Goal: Information Seeking & Learning: Check status

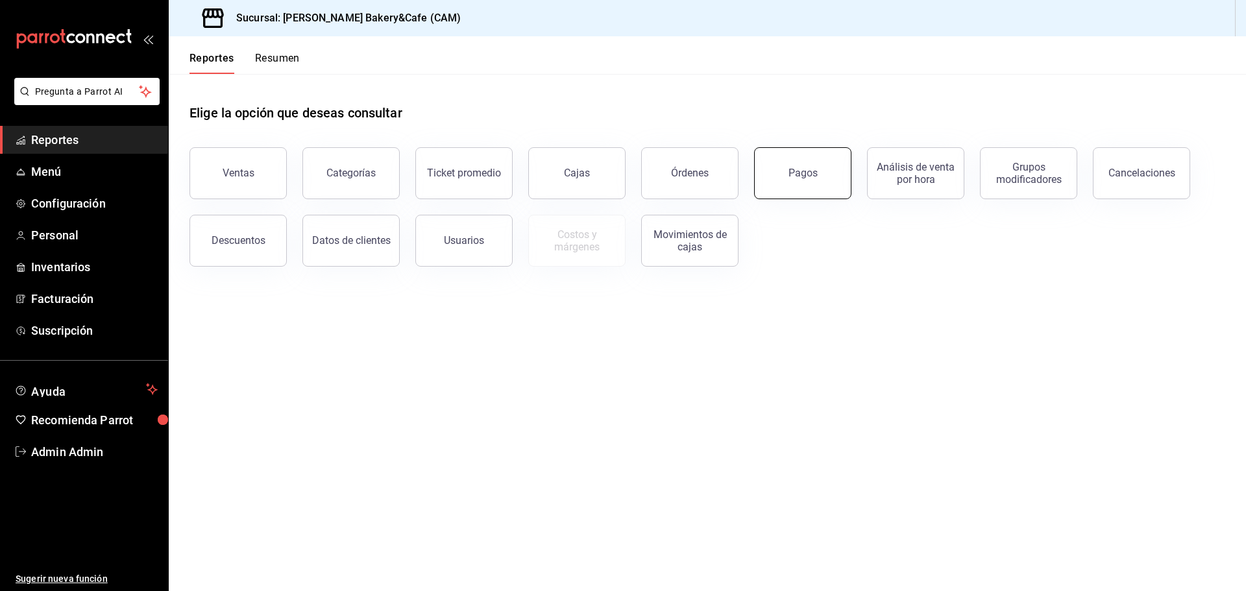
click at [829, 180] on button "Pagos" at bounding box center [802, 173] width 97 height 52
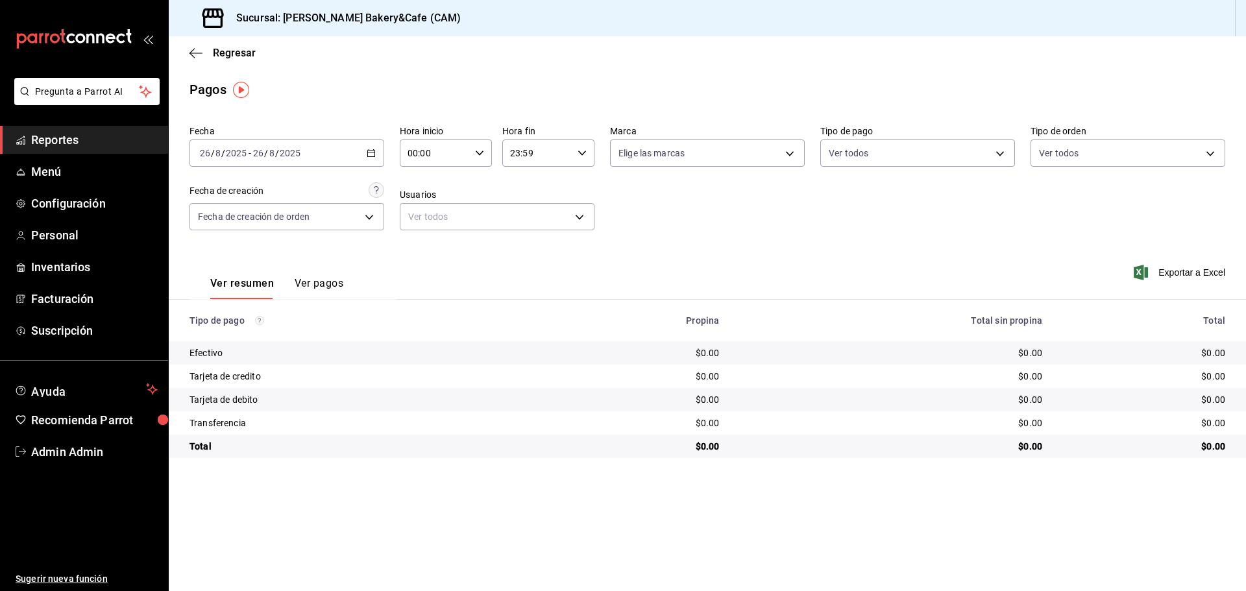
click at [329, 282] on button "Ver pagos" at bounding box center [319, 288] width 49 height 22
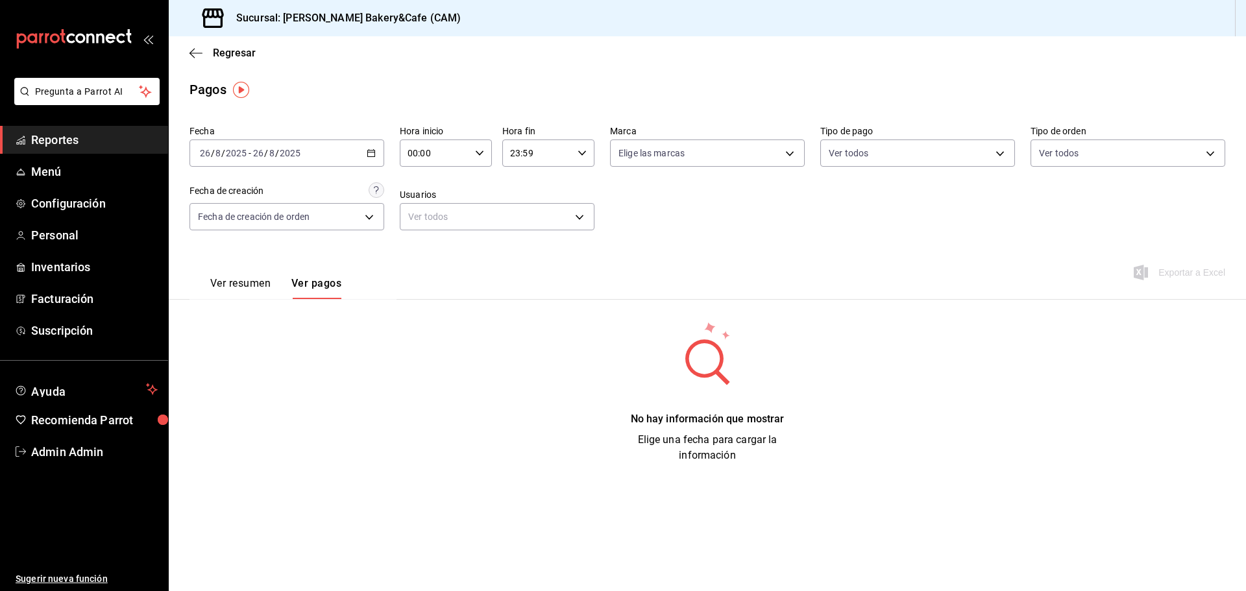
click at [229, 280] on button "Ver resumen" at bounding box center [240, 288] width 60 height 22
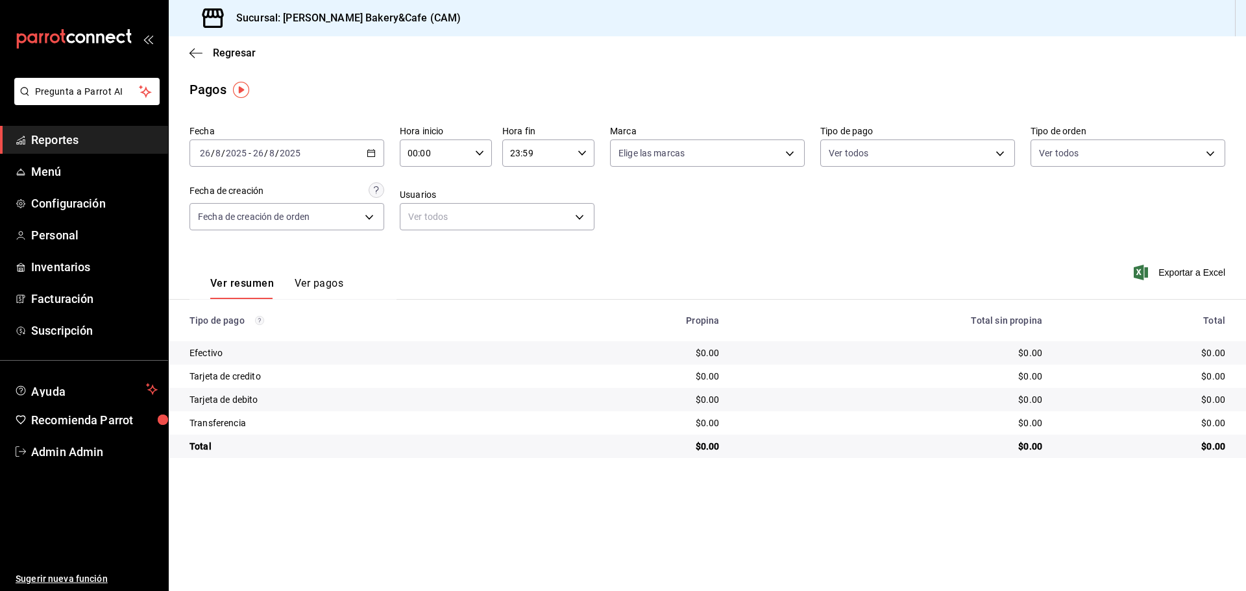
click at [102, 143] on span "Reportes" at bounding box center [94, 140] width 127 height 18
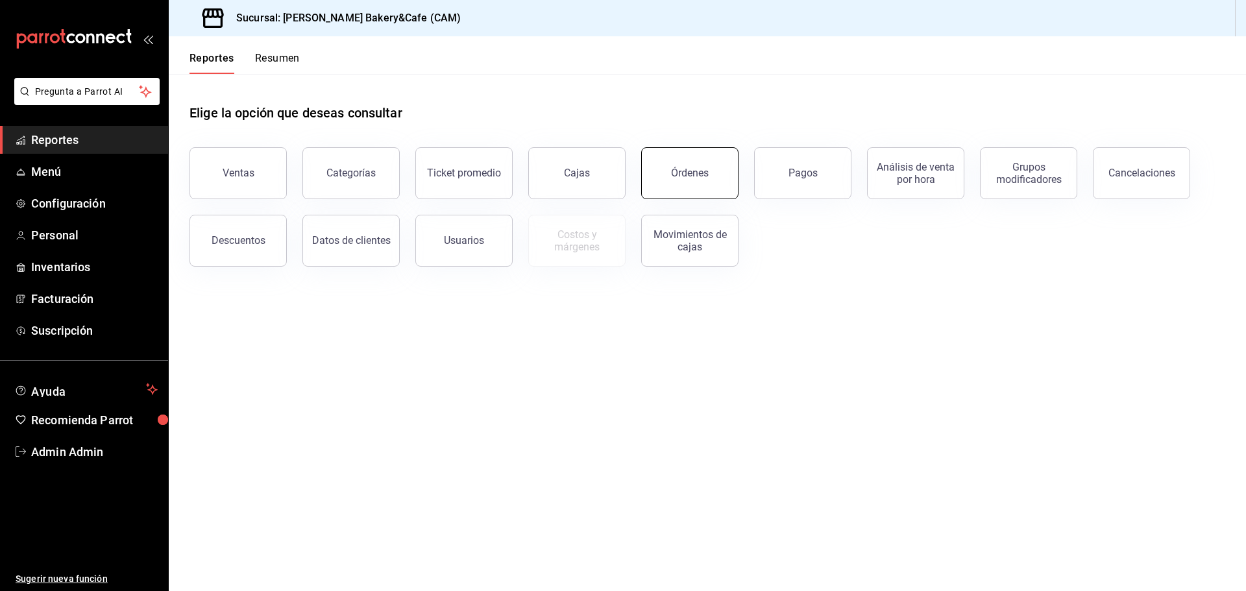
click at [687, 171] on div "Órdenes" at bounding box center [690, 173] width 38 height 12
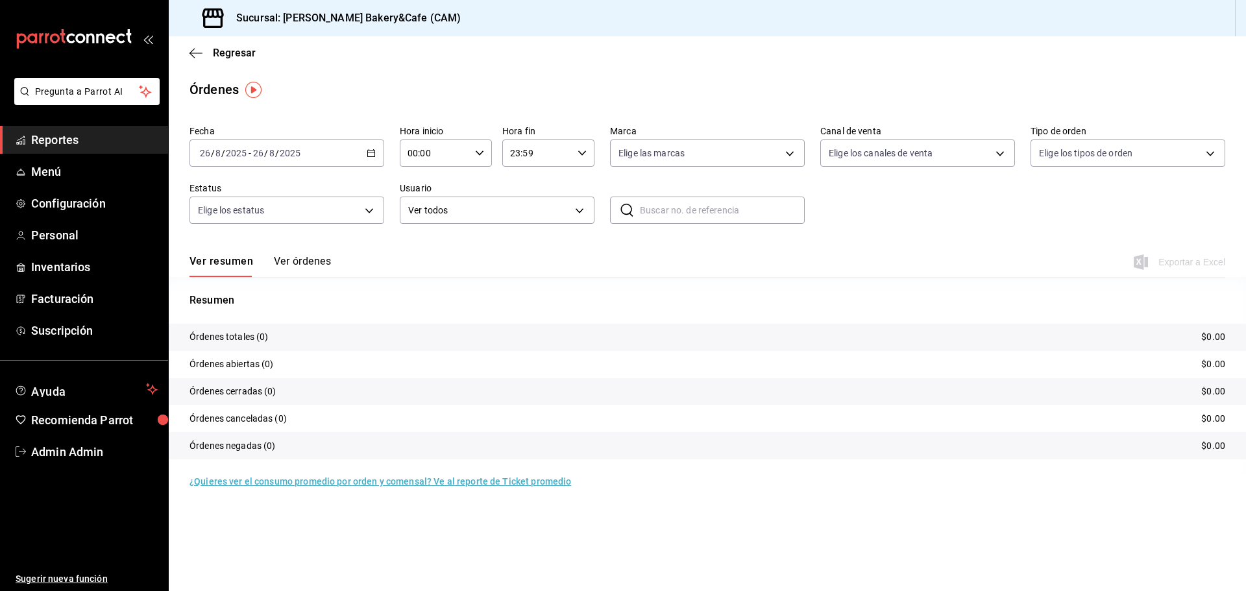
click at [97, 142] on span "Reportes" at bounding box center [94, 140] width 127 height 18
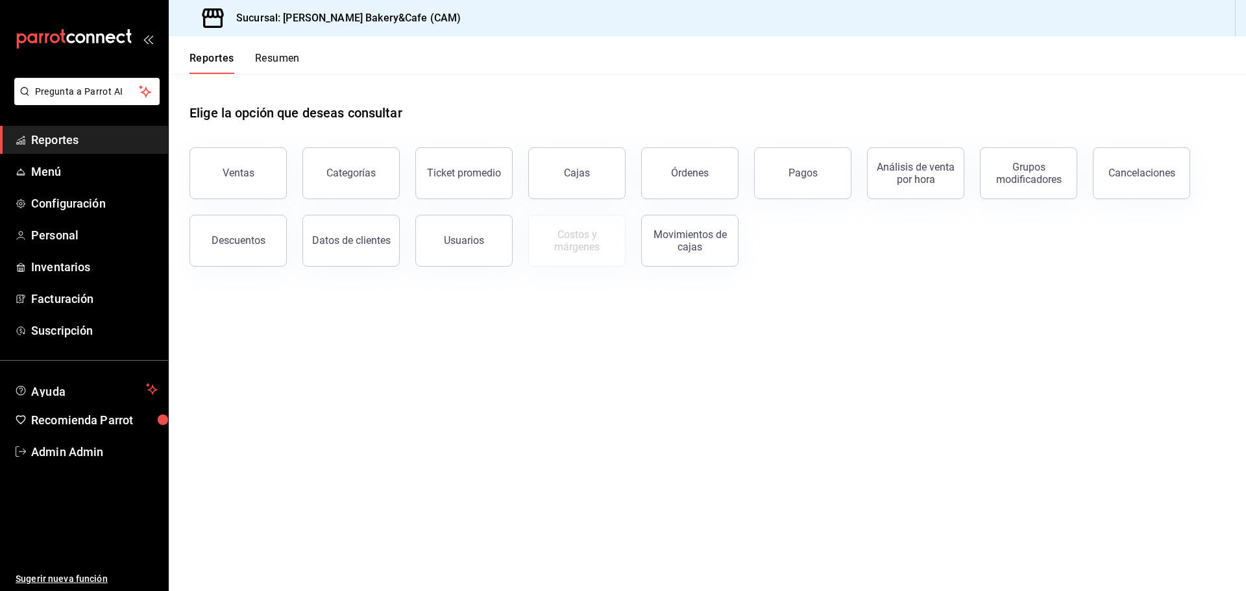
click at [140, 143] on span "Reportes" at bounding box center [94, 140] width 127 height 18
click at [32, 139] on span "Reportes" at bounding box center [94, 140] width 127 height 18
click at [828, 169] on button "Pagos" at bounding box center [802, 173] width 97 height 52
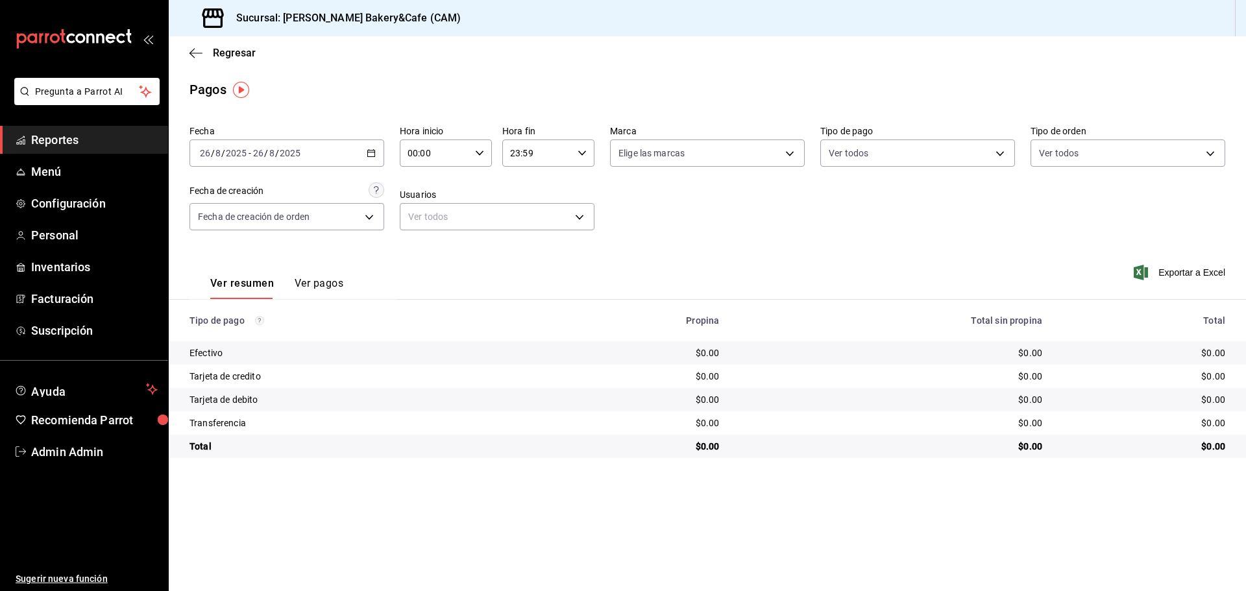
click at [369, 151] on \(Stroke\) "button" at bounding box center [371, 153] width 8 height 7
click at [239, 337] on span "Rango de fechas" at bounding box center [251, 339] width 101 height 14
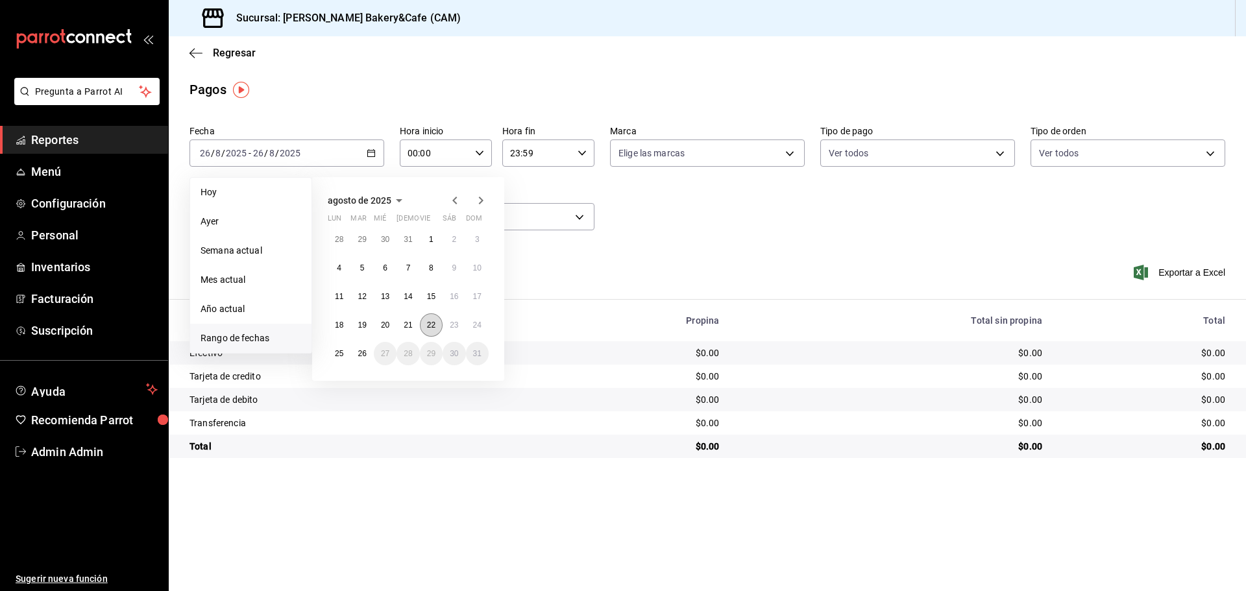
click at [427, 319] on button "22" at bounding box center [431, 325] width 23 height 23
drag, startPoint x: 423, startPoint y: 319, endPoint x: 415, endPoint y: 321, distance: 8.0
click at [417, 321] on div "28 29 30 31 1 2 3 4 5 6 7 8 9 10 11 12 13 14 15 16 17 18 19 20 21 22 23 24 25 2…" at bounding box center [408, 297] width 161 height 138
click at [427, 327] on abbr "22" at bounding box center [431, 325] width 8 height 9
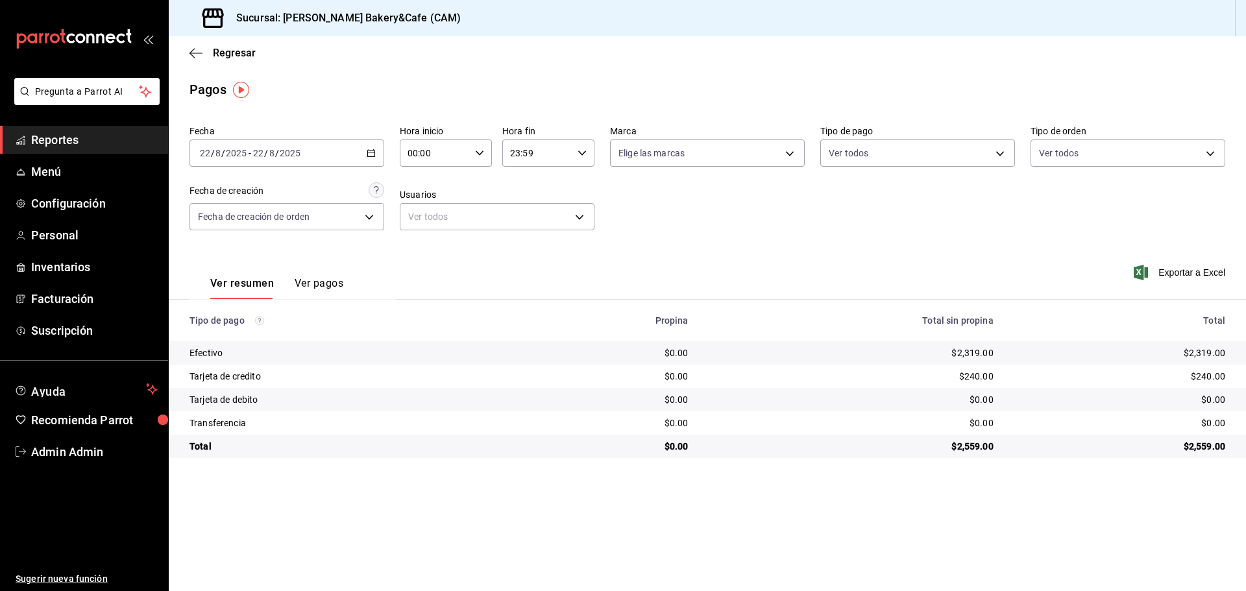
click at [371, 149] on icon "button" at bounding box center [371, 153] width 9 height 9
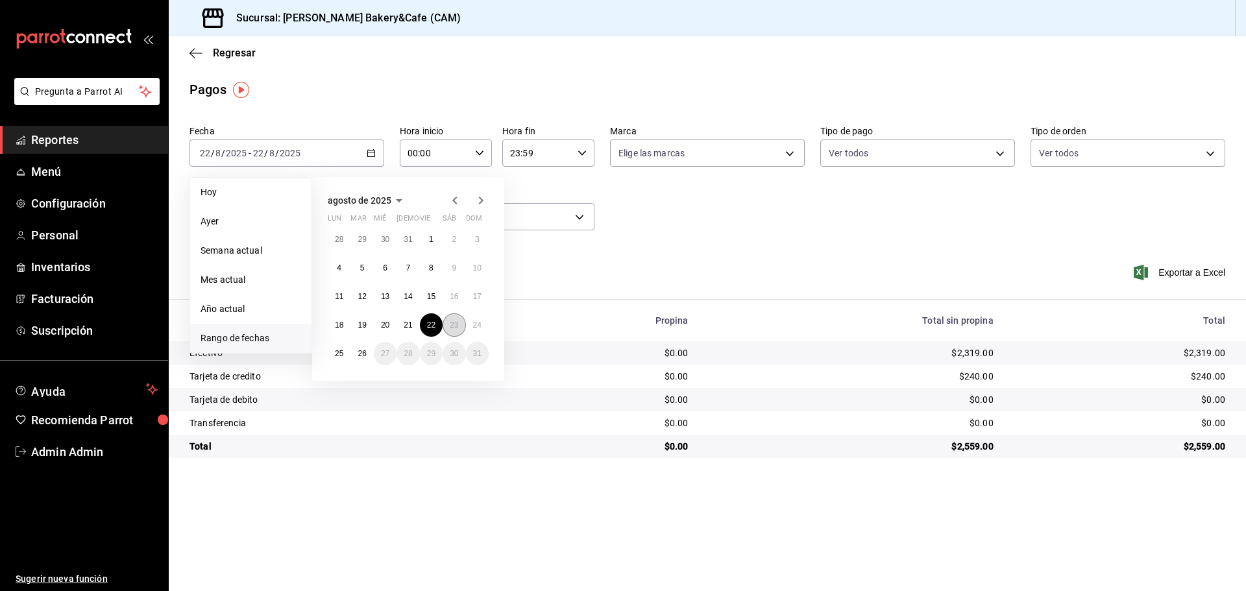
click at [456, 320] on button "23" at bounding box center [454, 325] width 23 height 23
click at [454, 321] on abbr "23" at bounding box center [454, 325] width 8 height 9
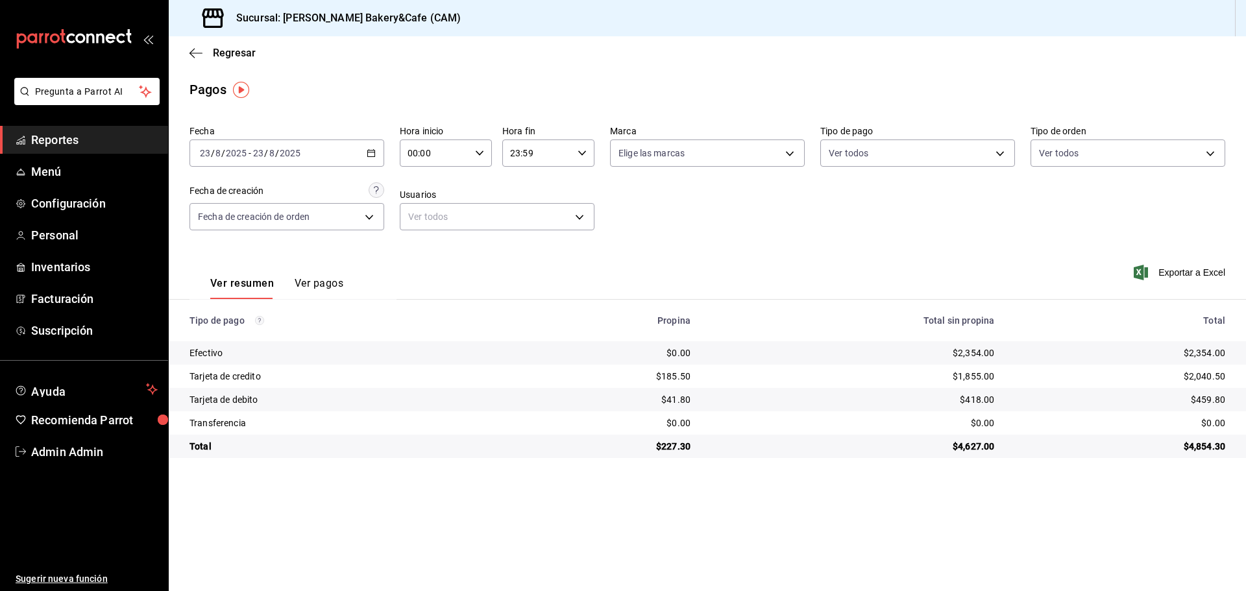
click at [368, 153] on \(Stroke\) "button" at bounding box center [371, 153] width 8 height 7
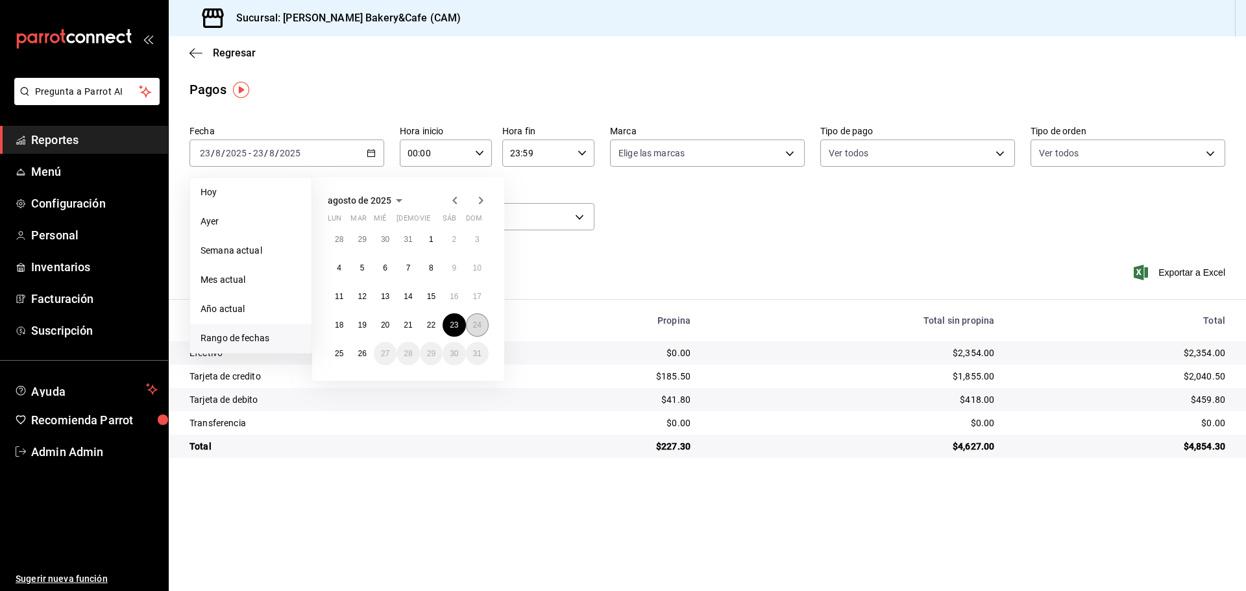
click at [477, 318] on button "24" at bounding box center [477, 325] width 23 height 23
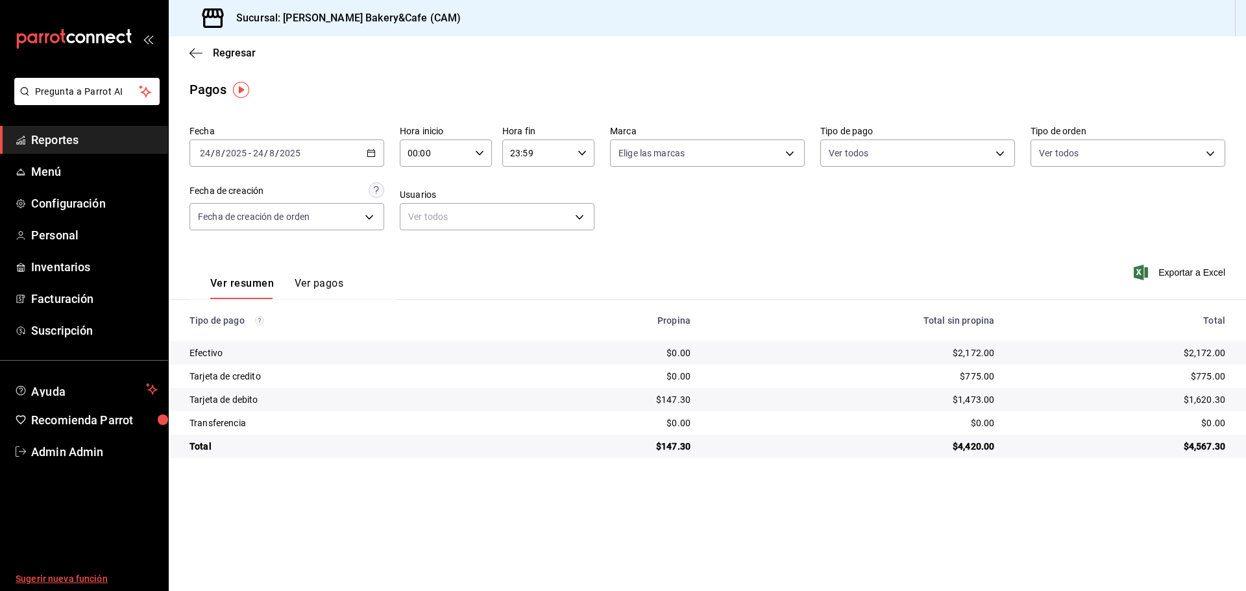
click link "Admin Admin" at bounding box center [84, 452] width 168 height 28
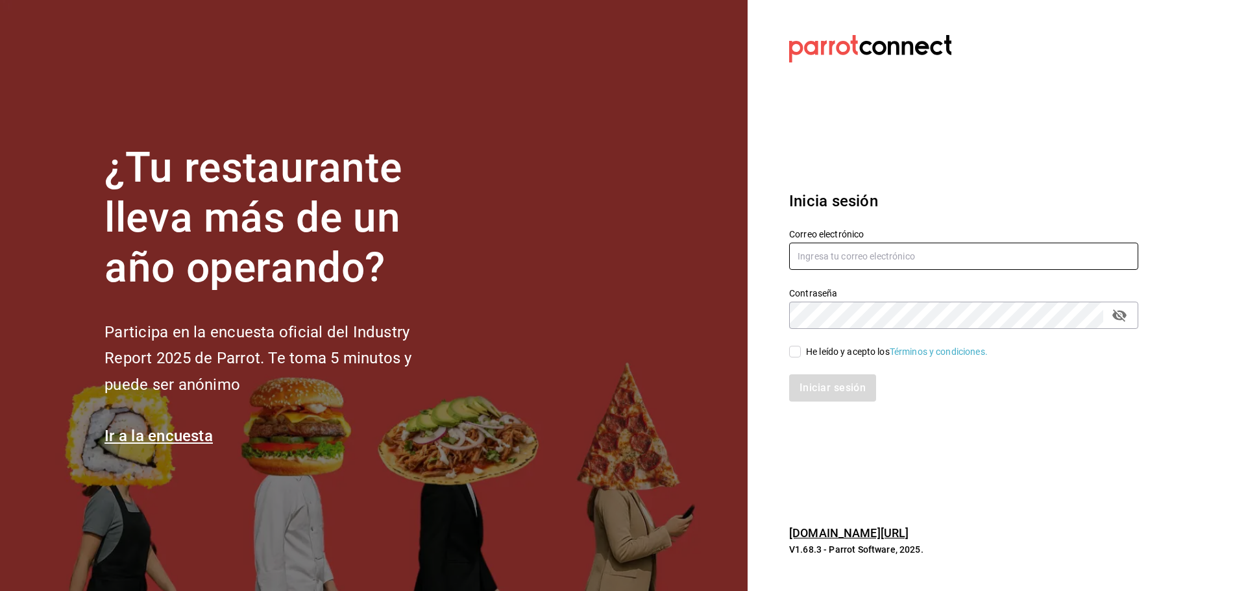
type input "fiore@cam.com"
click at [796, 352] on input "He leído y acepto los Términos y condiciones." at bounding box center [795, 352] width 12 height 12
checkbox input "true"
click at [821, 390] on button "Iniciar sesión" at bounding box center [833, 388] width 88 height 27
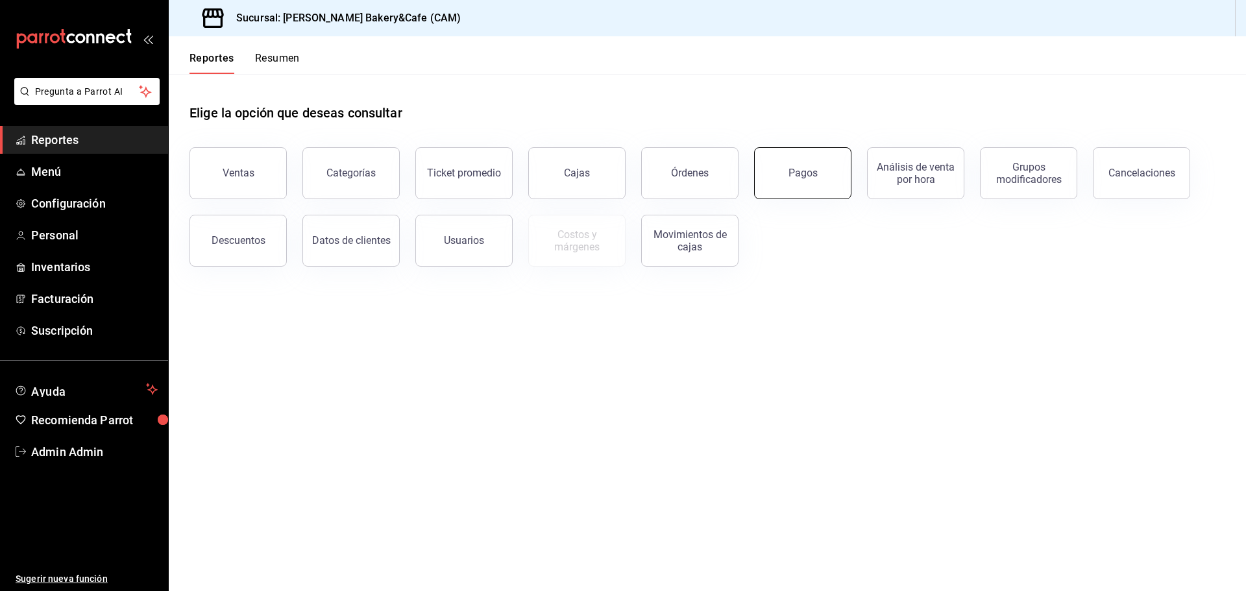
click at [787, 177] on button "Pagos" at bounding box center [802, 173] width 97 height 52
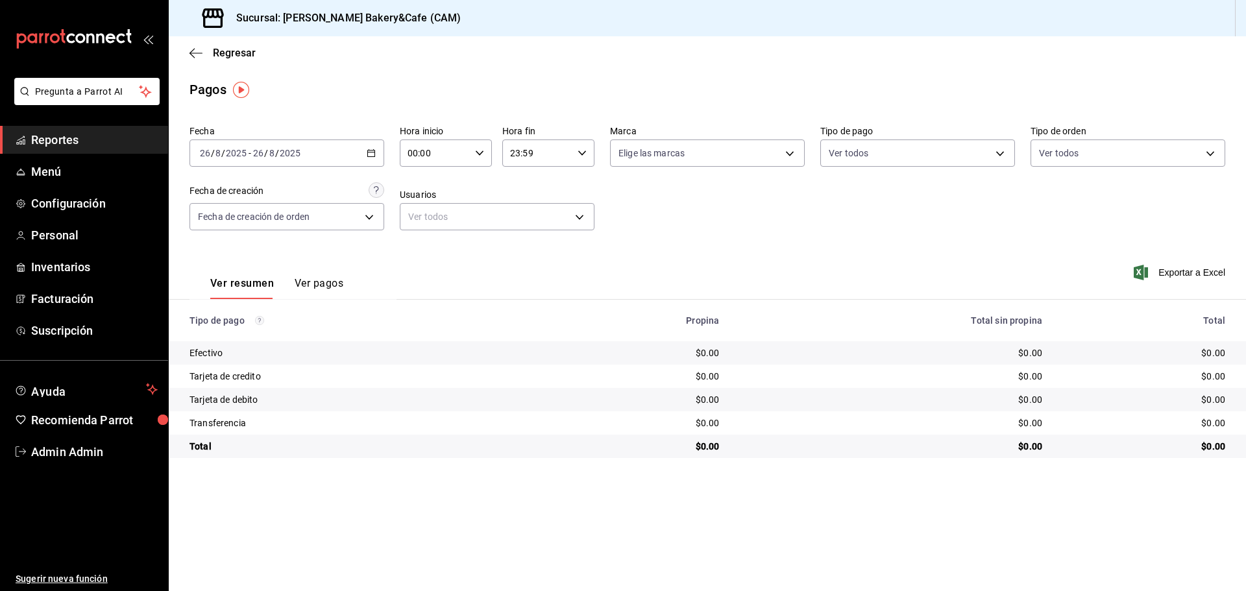
click at [319, 265] on div "Ver resumen Ver pagos" at bounding box center [267, 281] width 154 height 38
click at [317, 286] on button "Ver pagos" at bounding box center [319, 288] width 49 height 22
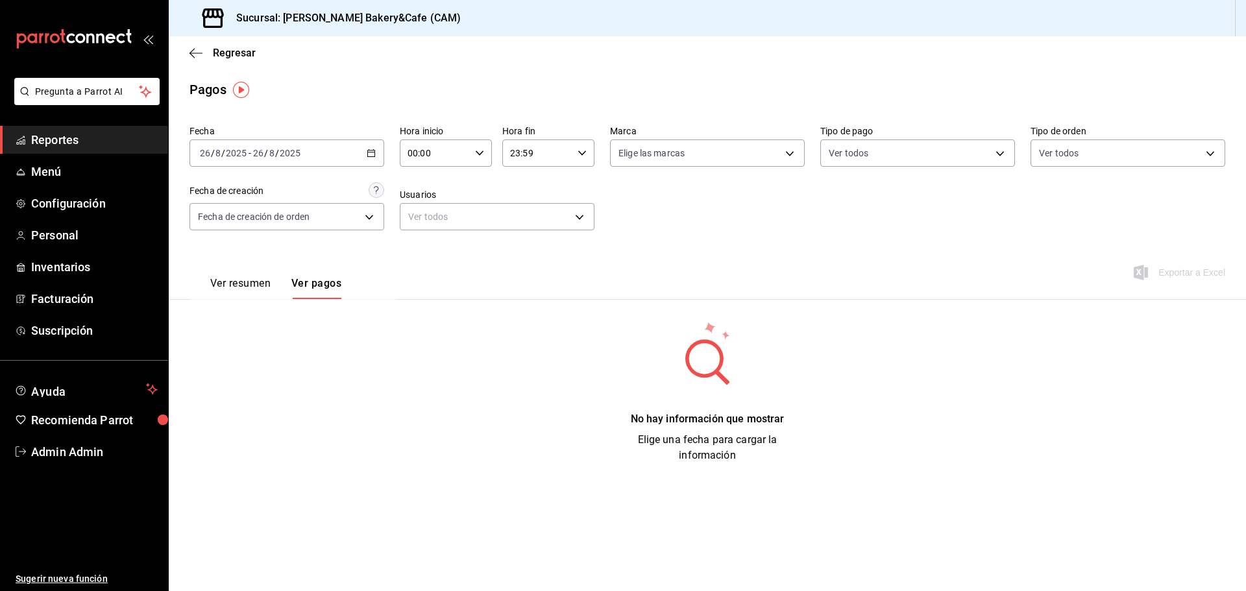
click at [237, 282] on button "Ver resumen" at bounding box center [240, 288] width 60 height 22
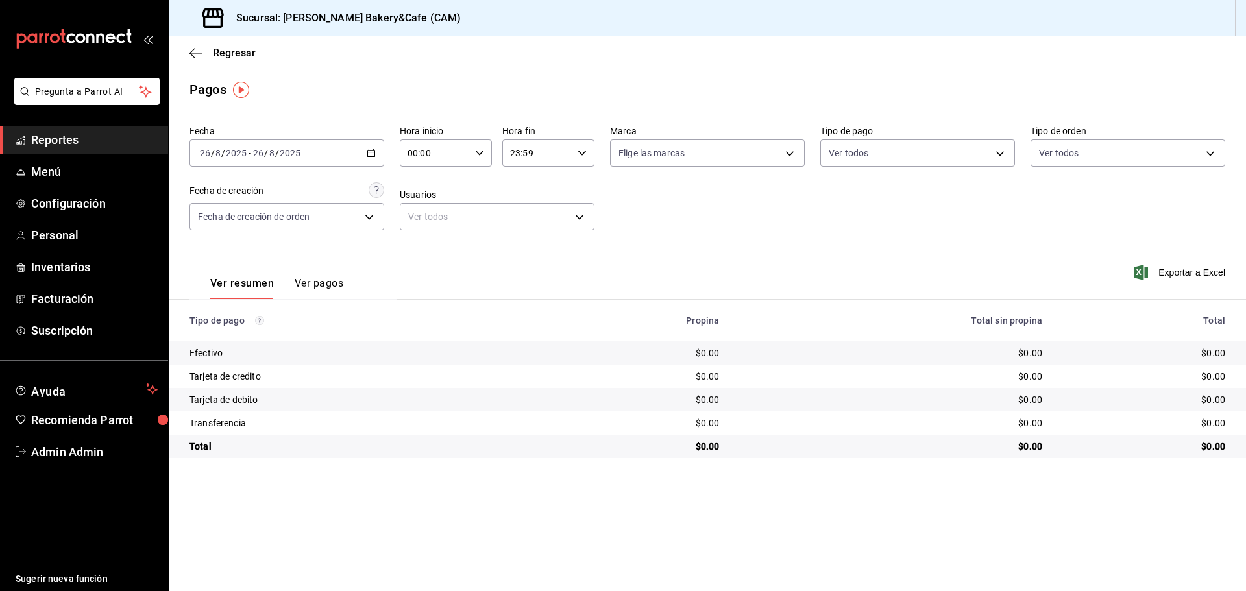
click at [309, 282] on button "Ver pagos" at bounding box center [319, 288] width 49 height 22
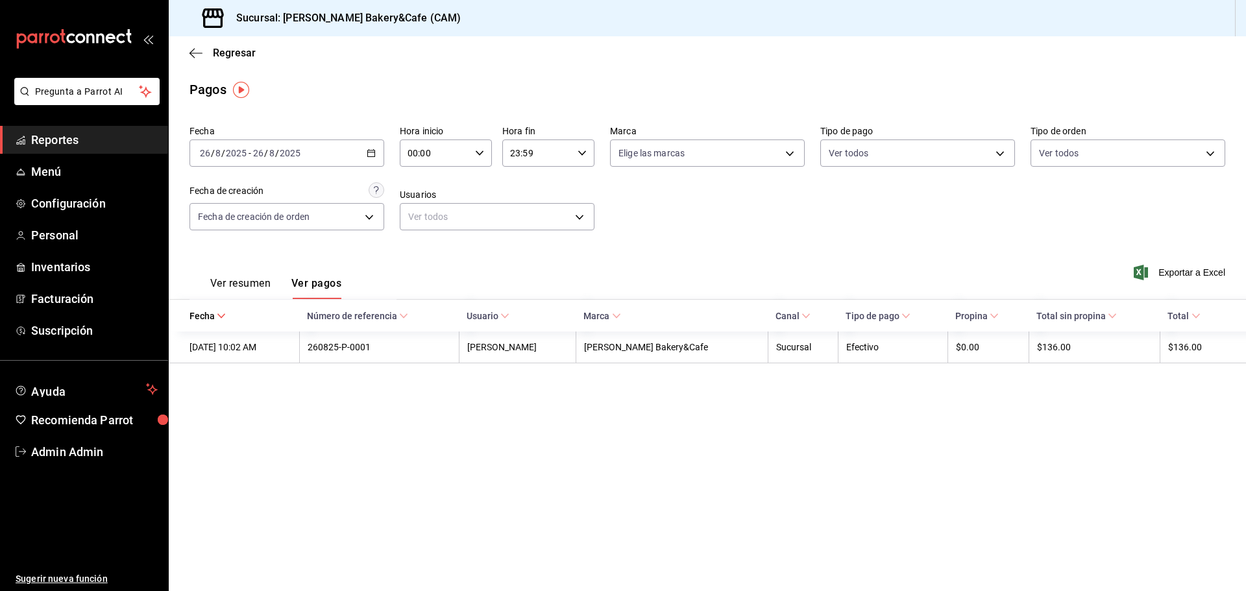
click at [253, 277] on button "Ver resumen" at bounding box center [240, 288] width 60 height 22
